Goal: Task Accomplishment & Management: Use online tool/utility

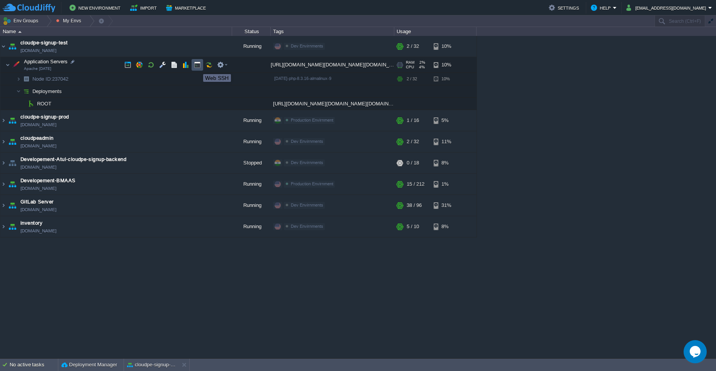
click at [197, 67] on button "button" at bounding box center [197, 64] width 7 height 7
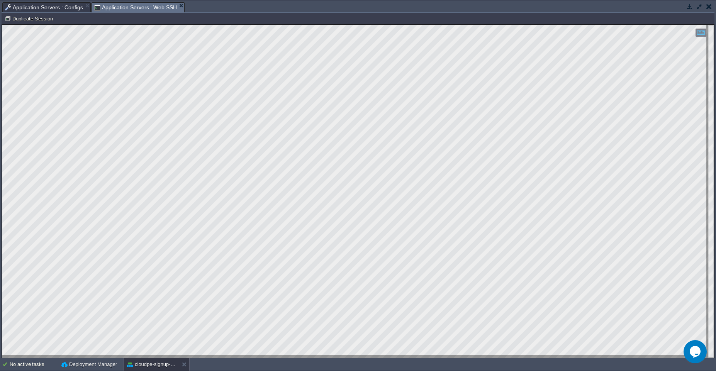
click at [146, 367] on button "cloudpe-signup-test" at bounding box center [151, 365] width 49 height 8
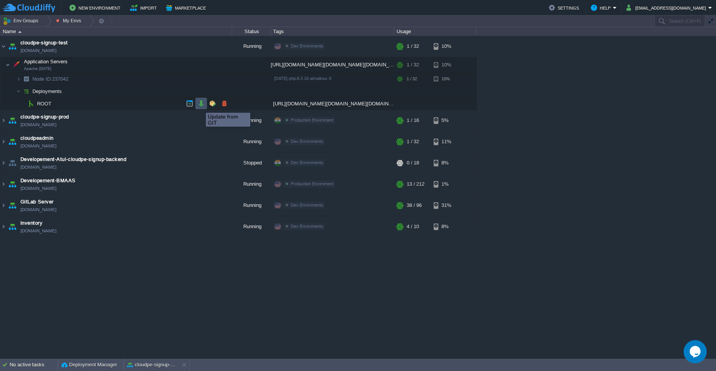
click at [200, 106] on button "button" at bounding box center [201, 103] width 7 height 7
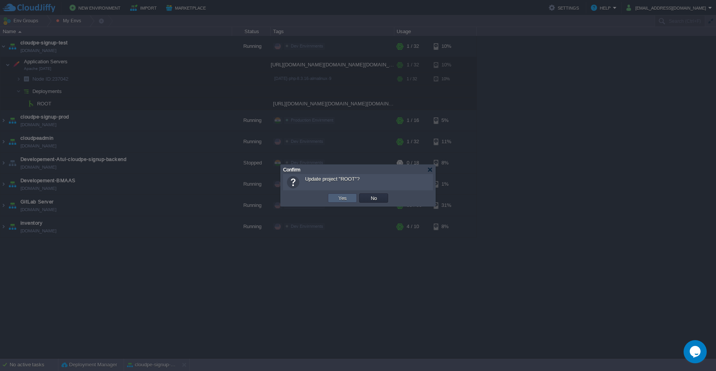
click at [344, 201] on button "Yes" at bounding box center [342, 198] width 13 height 7
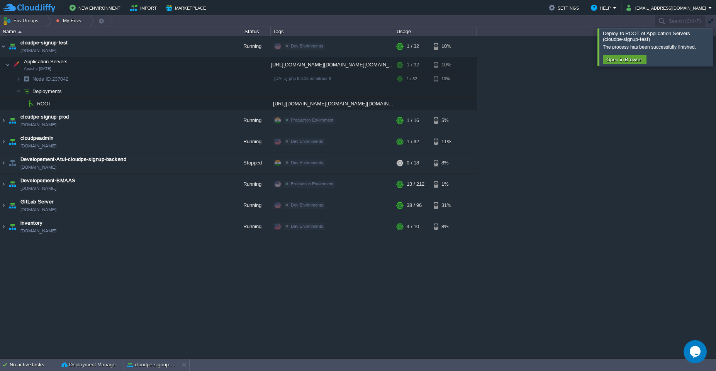
click at [716, 47] on div at bounding box center [726, 46] width 0 height 37
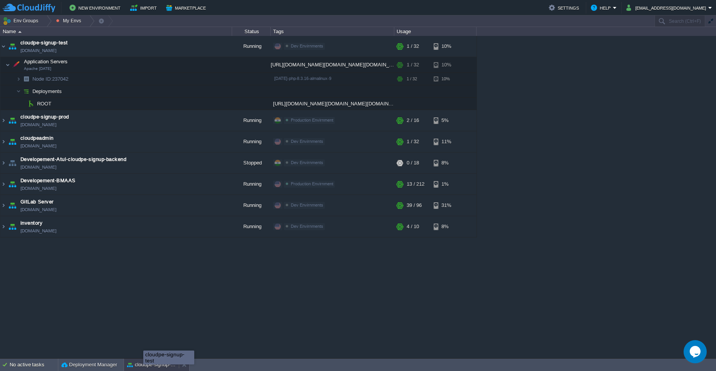
click at [143, 369] on div "cloudpe-signup-test" at bounding box center [151, 365] width 55 height 12
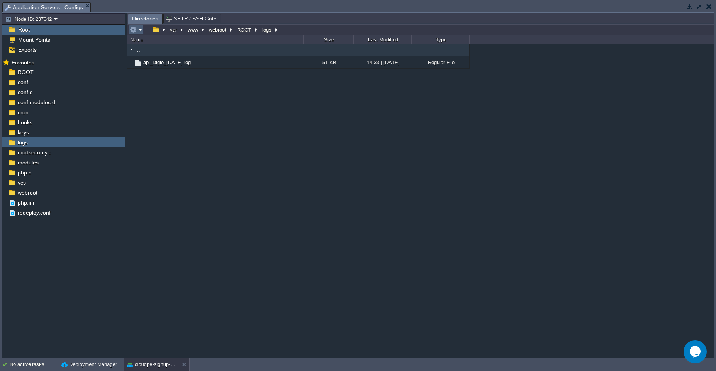
click at [141, 29] on em at bounding box center [136, 29] width 13 height 7
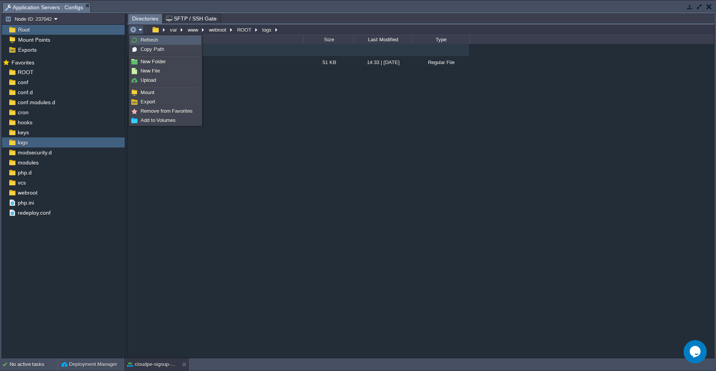
click at [141, 41] on span "Refresh" at bounding box center [149, 40] width 17 height 6
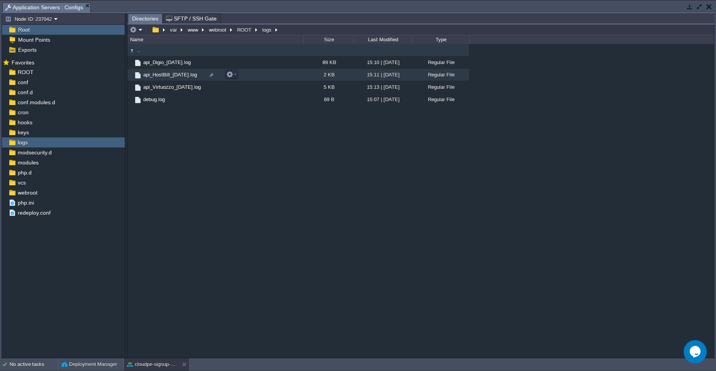
click at [276, 76] on td "api_HostBill_[DATE].log" at bounding box center [216, 75] width 176 height 12
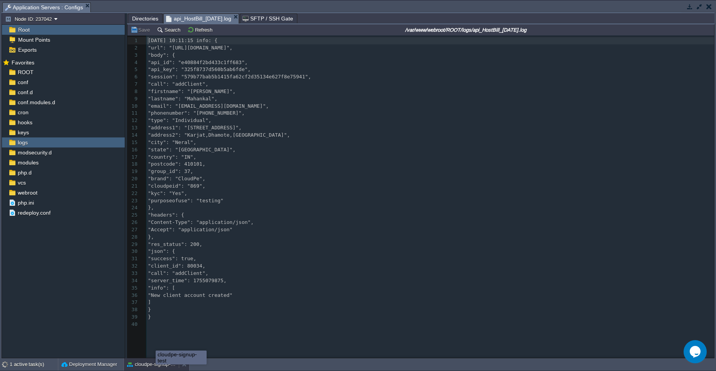
scroll to position [3, 0]
click at [166, 368] on button "cloudpe-signup-test" at bounding box center [151, 365] width 49 height 8
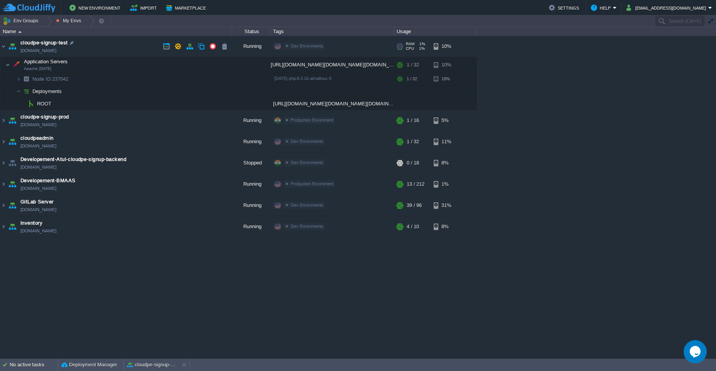
click at [56, 53] on link "[DOMAIN_NAME]" at bounding box center [38, 51] width 36 height 8
drag, startPoint x: 103, startPoint y: 52, endPoint x: 93, endPoint y: 52, distance: 10.0
click at [94, 52] on td "cloudpe-signup-test [DOMAIN_NAME]" at bounding box center [116, 46] width 232 height 21
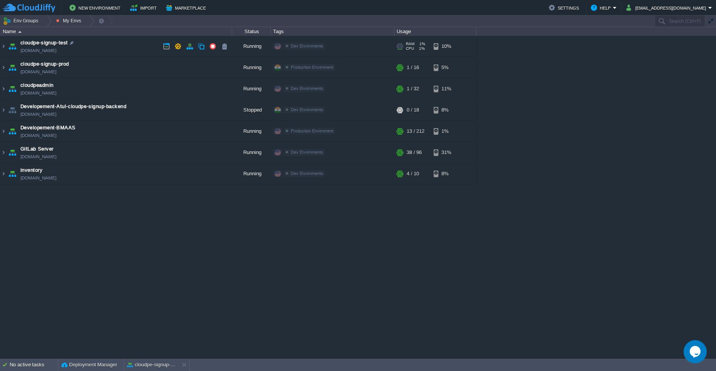
click at [131, 47] on td "cloudpe-signup-test [DOMAIN_NAME]" at bounding box center [116, 46] width 232 height 21
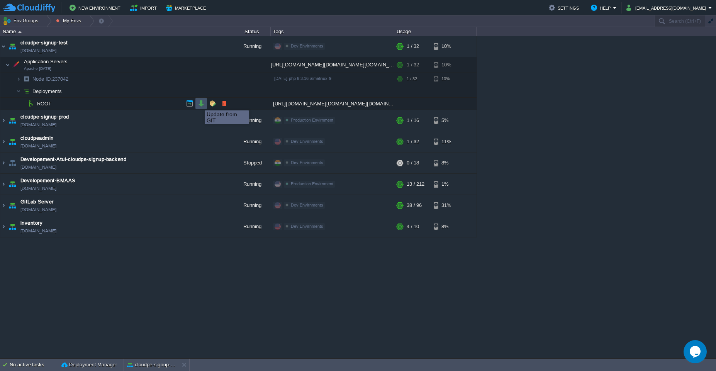
click at [199, 104] on button "button" at bounding box center [201, 103] width 7 height 7
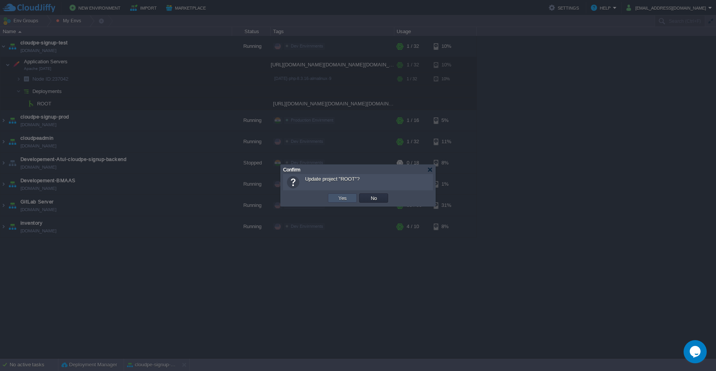
click at [337, 199] on button "Yes" at bounding box center [342, 198] width 13 height 7
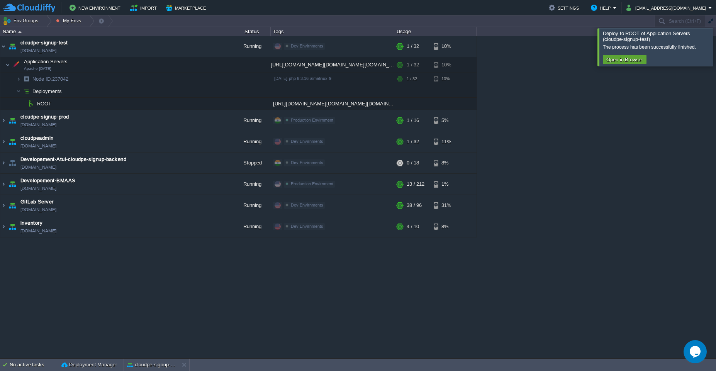
click at [716, 42] on div at bounding box center [726, 46] width 0 height 37
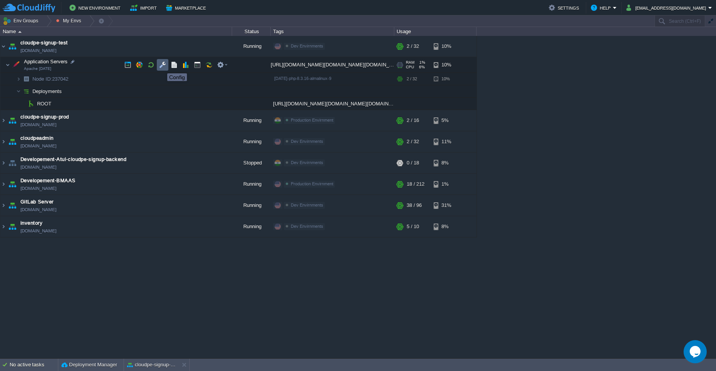
click at [162, 66] on button "button" at bounding box center [162, 64] width 7 height 7
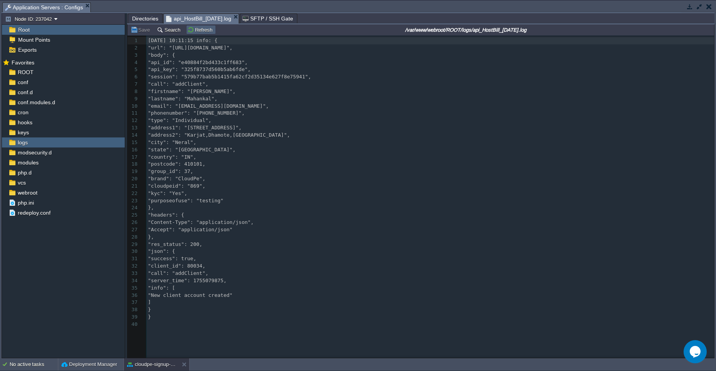
click at [196, 33] on td "Refresh" at bounding box center [201, 29] width 30 height 9
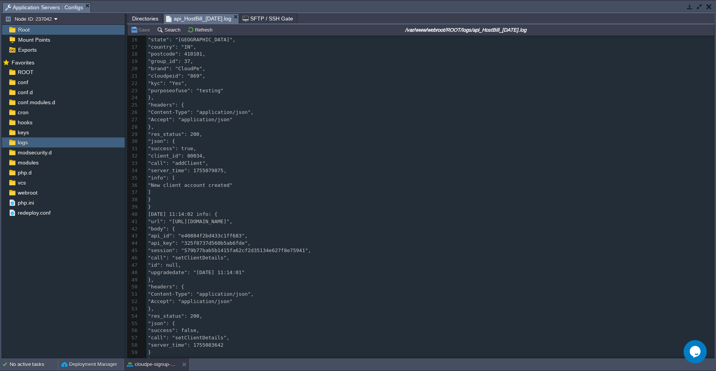
scroll to position [0, 0]
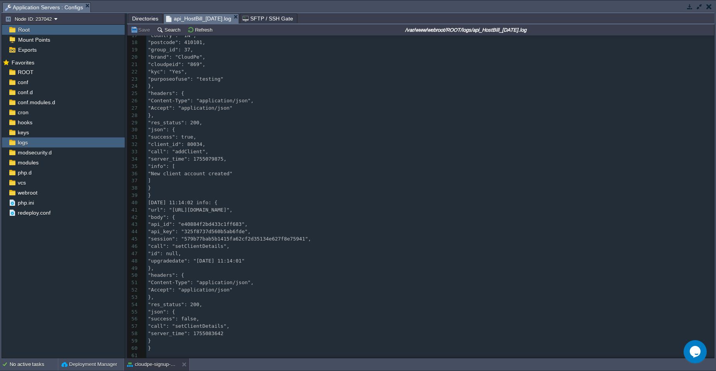
click at [269, 289] on pre ""Accept": "application/json"" at bounding box center [430, 290] width 568 height 7
click at [227, 243] on div "61 1 [DATE] 10:11:15 info: { 2 "url": "[URL][DOMAIN_NAME]", 3 "body": { 4 "api_…" at bounding box center [430, 137] width 568 height 444
type textarea "setClientDetails"
click at [141, 20] on span "Directories" at bounding box center [145, 18] width 26 height 9
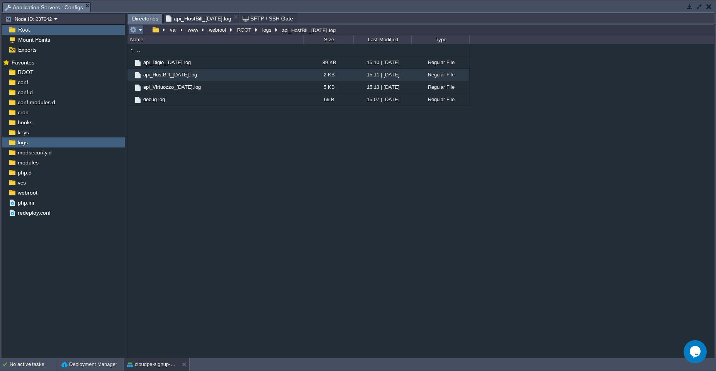
click at [141, 30] on em at bounding box center [136, 29] width 13 height 7
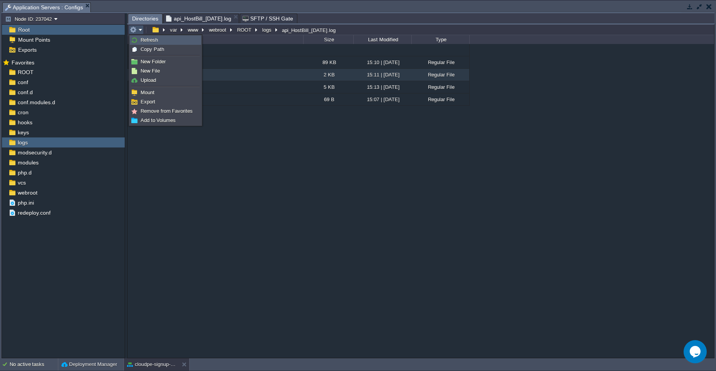
click at [141, 39] on span "Refresh" at bounding box center [149, 40] width 17 height 6
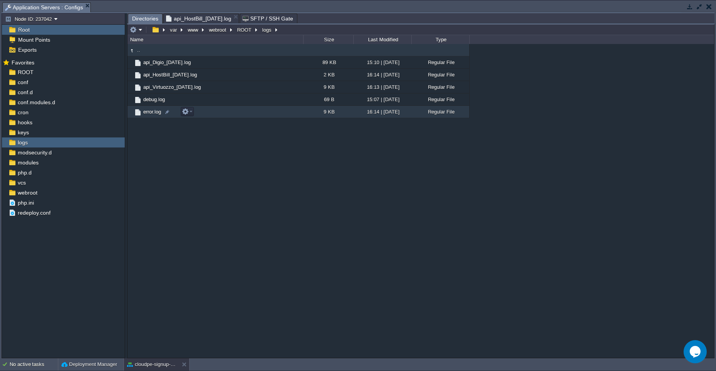
click at [219, 112] on td "error.log" at bounding box center [216, 112] width 176 height 12
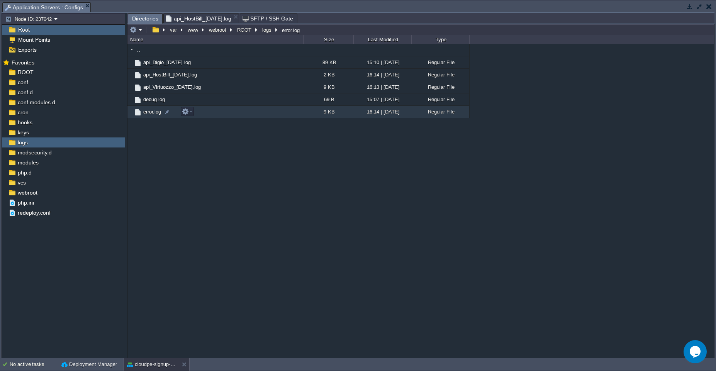
click at [219, 112] on td "error.log" at bounding box center [216, 112] width 176 height 12
